Goal: Find specific page/section: Find specific page/section

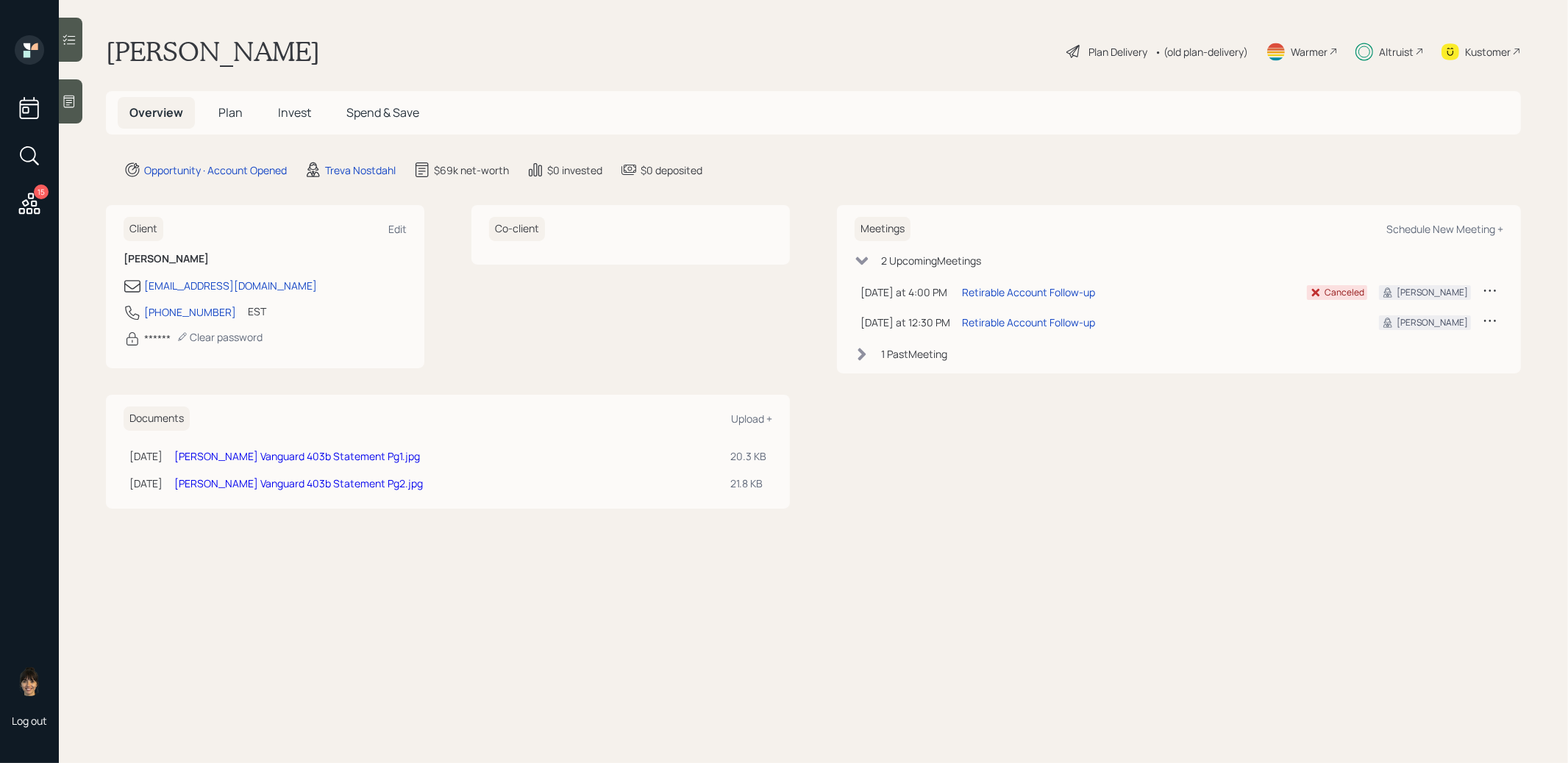
click at [254, 483] on link "[PERSON_NAME] Vanguard 403b Statement Pg2.jpg" at bounding box center [299, 483] width 249 height 14
